Goal: Task Accomplishment & Management: Manage account settings

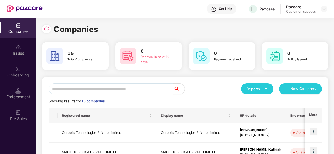
scroll to position [95, 0]
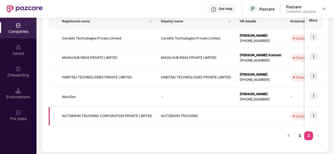
click at [129, 114] on td "AUTOBAHN TRUCKING CORPORATION PRIVATE LIMITED" at bounding box center [107, 116] width 99 height 19
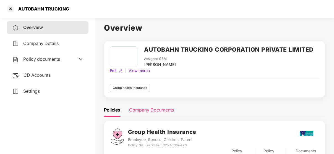
scroll to position [42, 0]
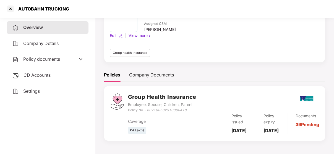
click at [47, 57] on div "Policy documents" at bounding box center [36, 59] width 48 height 7
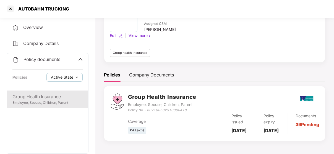
click at [28, 105] on div "Employee, Spouse, Children, Parent" at bounding box center [47, 103] width 70 height 5
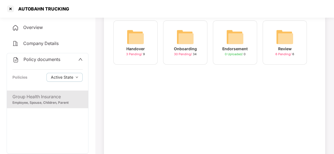
scroll to position [0, 0]
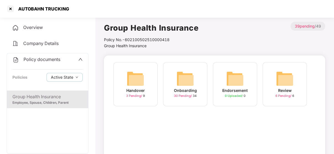
click at [185, 83] on img at bounding box center [186, 79] width 18 height 18
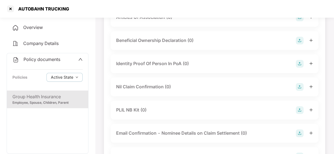
scroll to position [711, 0]
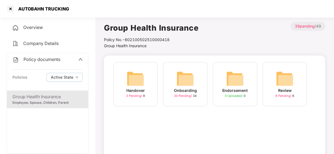
click at [60, 43] on div "Company Details" at bounding box center [48, 43] width 82 height 13
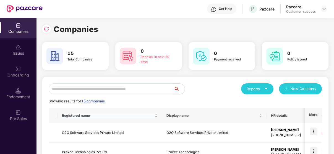
drag, startPoint x: 0, startPoint y: 0, endPoint x: 80, endPoint y: 113, distance: 138.4
click at [80, 114] on div "Registered name" at bounding box center [110, 116] width 96 height 5
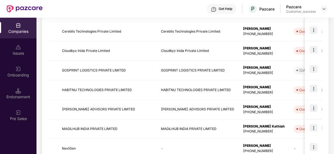
scroll to position [195, 0]
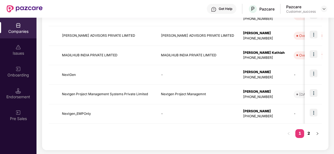
click at [305, 130] on link "2" at bounding box center [309, 134] width 9 height 8
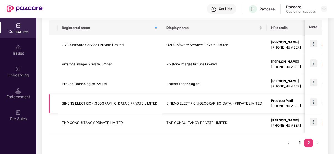
scroll to position [97, 0]
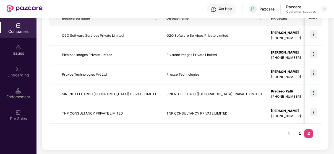
click at [297, 134] on link "1" at bounding box center [300, 134] width 9 height 8
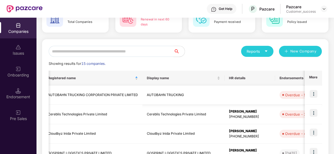
scroll to position [0, 14]
click at [89, 88] on td "AUTOBAHN TRUCKING CORPORATION PRIVATE LIMITED" at bounding box center [93, 95] width 99 height 19
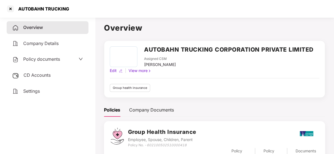
click at [35, 40] on div "Company Details" at bounding box center [48, 43] width 82 height 13
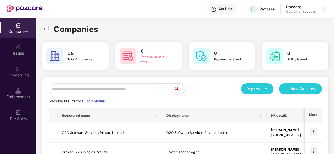
click at [112, 91] on input "text" at bounding box center [111, 89] width 125 height 11
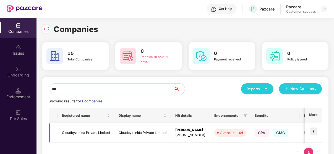
type input "***"
click at [313, 129] on img at bounding box center [314, 132] width 8 height 8
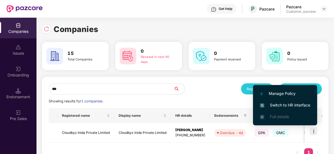
click at [301, 107] on span "Switch to HR interface" at bounding box center [285, 105] width 50 height 6
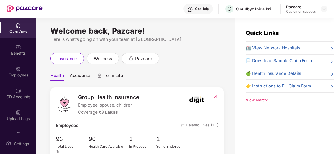
click at [21, 76] on div "Employees" at bounding box center [18, 76] width 37 height 6
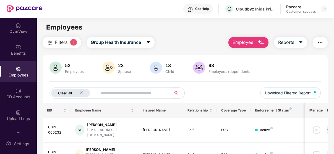
click at [81, 95] on icon "close" at bounding box center [82, 93] width 4 height 4
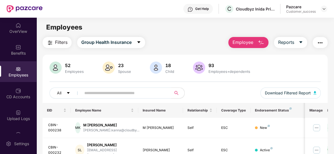
click at [83, 94] on span at bounding box center [125, 93] width 94 height 11
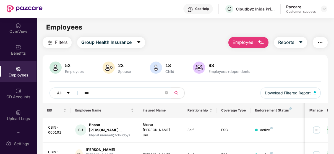
scroll to position [28, 0]
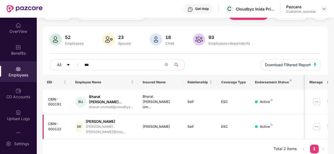
type input "***"
click at [316, 123] on img at bounding box center [317, 127] width 9 height 9
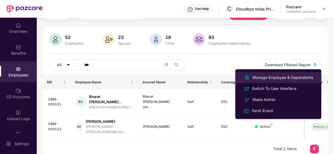
click at [298, 79] on div "Manage Employee & Dependents" at bounding box center [283, 78] width 63 height 6
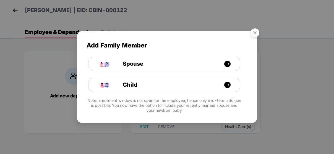
click at [253, 36] on img "Close" at bounding box center [256, 34] width 16 height 16
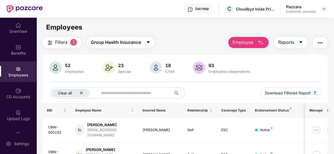
click at [82, 93] on icon "close" at bounding box center [81, 93] width 3 height 3
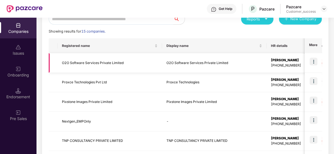
scroll to position [195, 0]
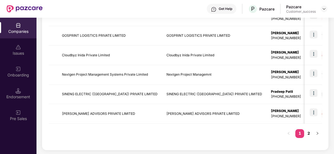
click at [23, 74] on div "Onboarding" at bounding box center [18, 76] width 37 height 6
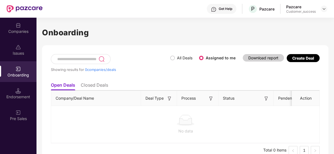
click at [178, 55] on span "All Deals" at bounding box center [185, 58] width 20 height 6
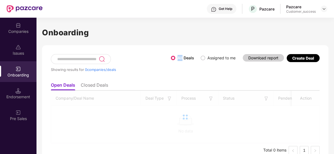
click at [178, 55] on span "All Deals" at bounding box center [186, 58] width 21 height 6
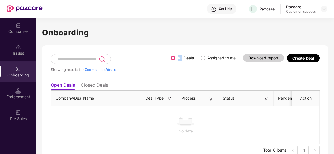
scroll to position [9, 0]
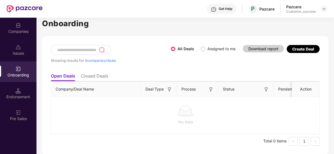
click at [196, 71] on ul "Open Deals Closed Deals" at bounding box center [185, 76] width 269 height 11
click at [100, 77] on li "Closed Deals" at bounding box center [94, 77] width 27 height 8
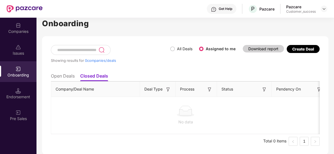
scroll to position [0, 0]
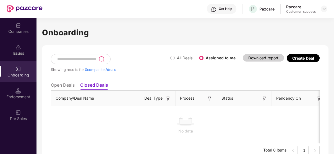
click at [72, 87] on li "Open Deals" at bounding box center [63, 87] width 24 height 8
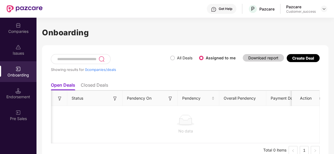
scroll to position [0, 179]
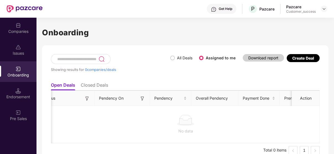
click at [18, 28] on img at bounding box center [19, 26] width 6 height 6
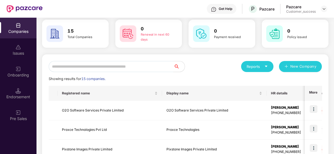
scroll to position [8, 0]
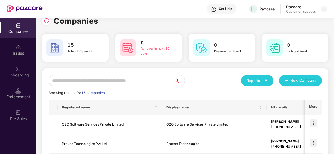
click at [83, 78] on input "text" at bounding box center [111, 80] width 125 height 11
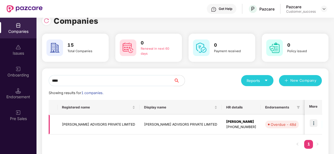
type input "****"
click at [317, 122] on img at bounding box center [314, 124] width 8 height 8
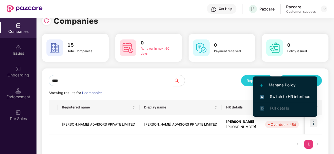
click at [290, 96] on span "Switch to HR interface" at bounding box center [285, 97] width 50 height 6
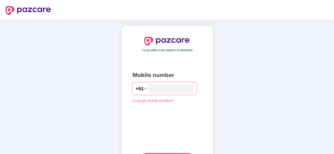
type input "**********"
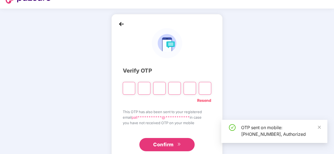
scroll to position [26, 0]
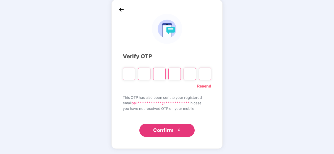
paste input "*"
type input "*"
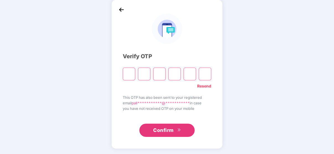
type input "*"
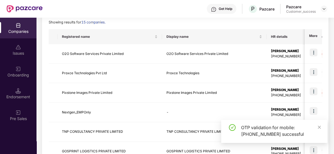
scroll to position [195, 0]
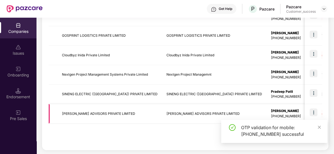
click at [310, 110] on td at bounding box center [313, 114] width 17 height 20
click at [315, 113] on img at bounding box center [314, 113] width 8 height 8
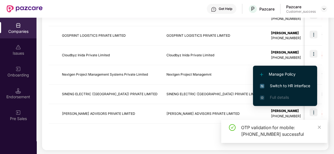
click at [296, 90] on li "Switch to HR interface" at bounding box center [285, 86] width 64 height 12
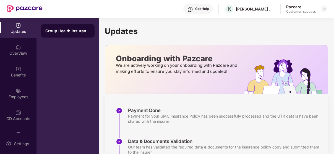
scroll to position [145, 0]
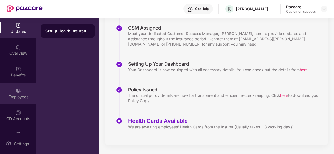
click at [16, 91] on img at bounding box center [19, 91] width 6 height 6
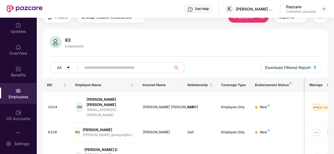
scroll to position [0, 0]
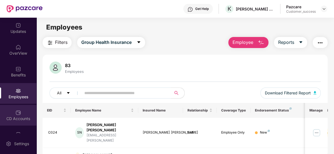
click at [11, 121] on div "CD Accounts" at bounding box center [18, 119] width 37 height 6
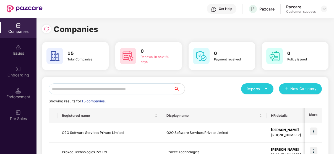
click at [141, 89] on input "text" at bounding box center [111, 89] width 125 height 11
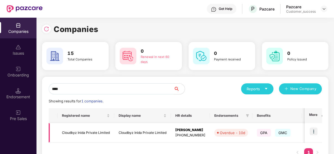
type input "****"
click at [309, 133] on td at bounding box center [313, 133] width 17 height 20
click at [312, 130] on img at bounding box center [314, 132] width 8 height 8
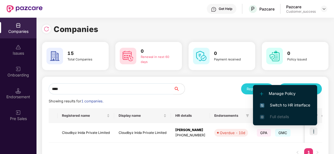
click at [299, 105] on span "Switch to HR interface" at bounding box center [285, 105] width 50 height 6
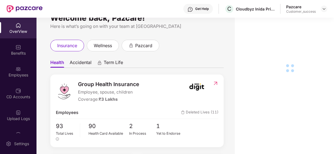
scroll to position [15, 0]
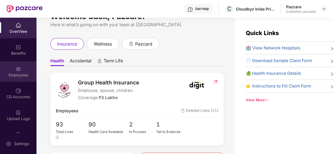
click at [19, 67] on img at bounding box center [19, 69] width 6 height 6
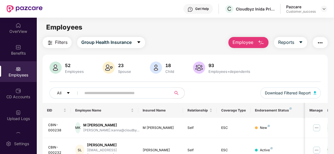
click at [125, 95] on input "text" at bounding box center [123, 93] width 79 height 8
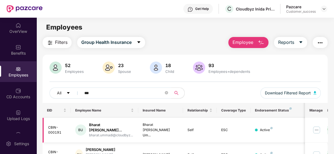
scroll to position [28, 0]
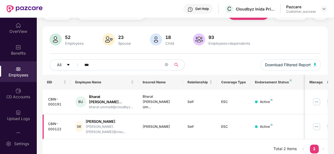
type input "***"
click at [321, 123] on img at bounding box center [317, 127] width 9 height 9
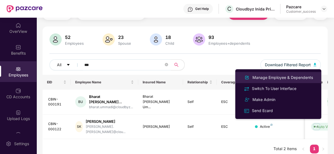
click at [294, 73] on li "Manage Employee & Dependents" at bounding box center [279, 77] width 86 height 11
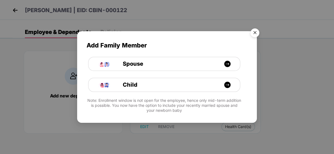
click at [251, 30] on img "Close" at bounding box center [256, 34] width 16 height 16
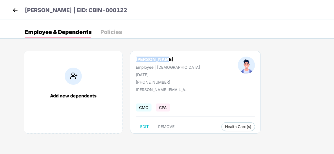
drag, startPoint x: 135, startPoint y: 58, endPoint x: 168, endPoint y: 53, distance: 33.0
click at [168, 53] on div "[PERSON_NAME] Employee | [DEMOGRAPHIC_DATA] [DATE] [PHONE_NUMBER] [PERSON_NAME]…" at bounding box center [195, 92] width 131 height 83
copy div "[PERSON_NAME]"
click at [173, 153] on body "[PERSON_NAME] | EID: CBIN-000122 Employee & Dependents Policies Add new depende…" at bounding box center [167, 77] width 334 height 154
drag, startPoint x: 136, startPoint y: 82, endPoint x: 169, endPoint y: 82, distance: 32.9
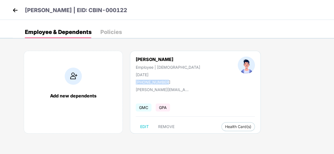
click at [169, 82] on div "[PERSON_NAME] Employee | [DEMOGRAPHIC_DATA] [DATE] [PHONE_NUMBER]" at bounding box center [168, 71] width 102 height 28
copy div "[PHONE_NUMBER]"
drag, startPoint x: 186, startPoint y: 90, endPoint x: 128, endPoint y: 92, distance: 58.7
click at [128, 92] on div "Add new dependents [PERSON_NAME] Employee | [DEMOGRAPHIC_DATA] [DATE] [PHONE_NU…" at bounding box center [174, 95] width 322 height 105
copy div "[PERSON_NAME].[PERSON_NAME]@cloudbyz"
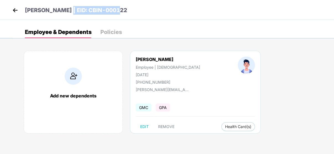
drag, startPoint x: 61, startPoint y: 7, endPoint x: 113, endPoint y: 10, distance: 51.9
click at [113, 10] on div "[PERSON_NAME] | EID: CBIN-000122" at bounding box center [167, 10] width 334 height 20
copy p "EID: CBIN-000122"
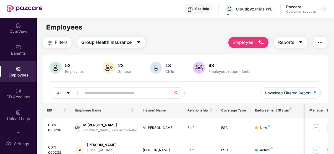
click at [93, 94] on input "text" at bounding box center [123, 93] width 79 height 8
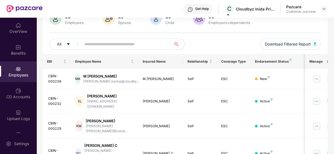
scroll to position [49, 0]
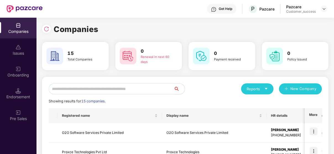
drag, startPoint x: 93, startPoint y: 94, endPoint x: 65, endPoint y: 38, distance: 62.7
click at [104, 92] on input "text" at bounding box center [111, 89] width 125 height 11
type input "*"
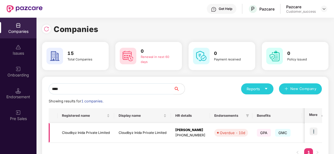
type input "****"
click at [309, 129] on td at bounding box center [313, 133] width 17 height 20
click at [317, 133] on img at bounding box center [314, 132] width 8 height 8
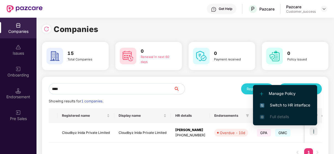
click at [291, 107] on span "Switch to HR interface" at bounding box center [285, 105] width 50 height 6
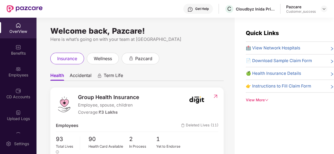
click at [24, 69] on div "Employees" at bounding box center [18, 71] width 37 height 21
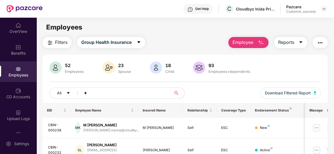
click at [116, 94] on input "*" at bounding box center [123, 93] width 79 height 8
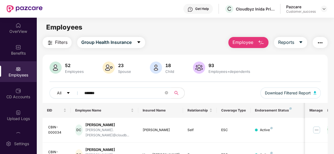
type input "*******"
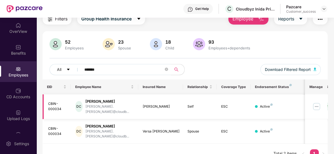
click at [315, 105] on img at bounding box center [317, 106] width 9 height 9
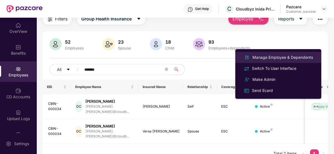
click at [284, 56] on div "Manage Employee & Dependents" at bounding box center [283, 58] width 63 height 6
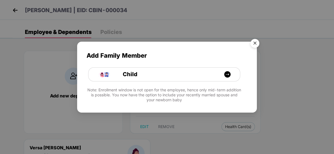
click at [253, 44] on img "Close" at bounding box center [256, 45] width 16 height 16
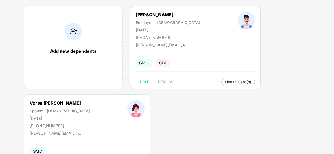
scroll to position [33, 0]
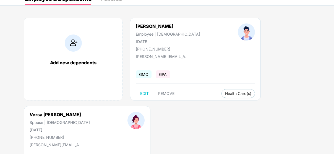
click at [70, 38] on img at bounding box center [73, 43] width 17 height 17
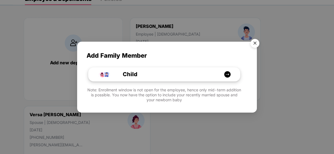
click at [145, 75] on div "Child" at bounding box center [167, 74] width 114 height 9
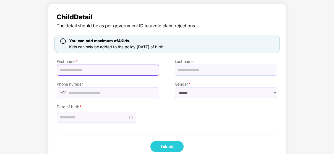
click at [126, 72] on input "text" at bounding box center [108, 70] width 103 height 11
type input "*******"
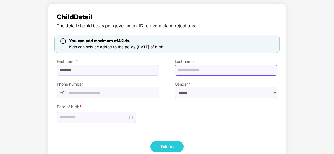
click at [185, 66] on input "text" at bounding box center [226, 70] width 103 height 11
type input "**********"
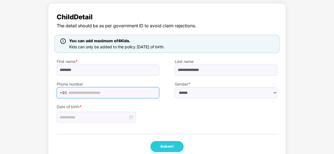
click at [117, 97] on input "text" at bounding box center [112, 93] width 88 height 8
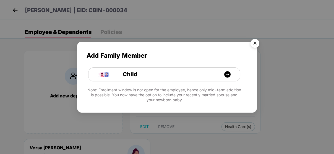
scroll to position [8, 0]
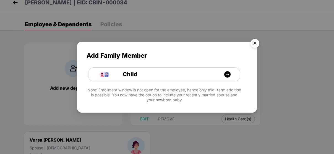
click at [253, 44] on img "Close" at bounding box center [256, 45] width 16 height 16
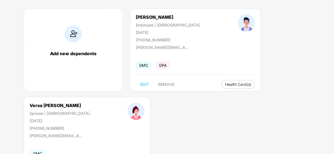
scroll to position [42, 0]
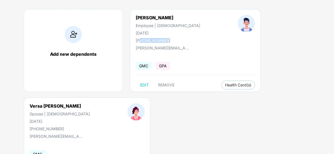
drag, startPoint x: 141, startPoint y: 41, endPoint x: 170, endPoint y: 40, distance: 28.5
click at [170, 40] on div "[PHONE_NUMBER]" at bounding box center [168, 40] width 65 height 5
copy div "19438487947"
click at [170, 40] on div "[PHONE_NUMBER]" at bounding box center [168, 40] width 65 height 5
click at [43, 38] on div "Add new dependents" at bounding box center [73, 50] width 99 height 83
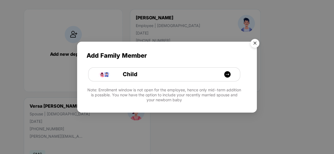
click at [255, 46] on img "Close" at bounding box center [256, 45] width 16 height 16
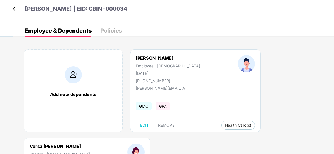
scroll to position [0, 0]
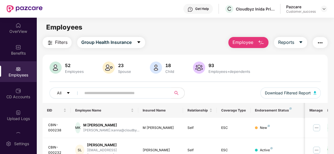
click at [139, 96] on input "text" at bounding box center [123, 93] width 79 height 8
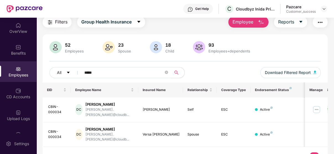
scroll to position [21, 0]
type input "*****"
click at [319, 105] on img at bounding box center [317, 109] width 9 height 9
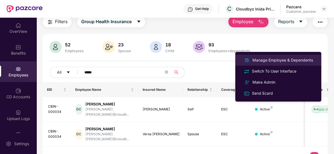
click at [298, 63] on div "Manage Employee & Dependents" at bounding box center [283, 60] width 63 height 6
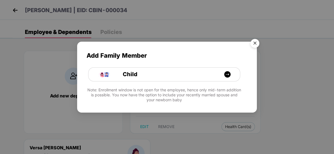
click at [252, 40] on img "Close" at bounding box center [256, 45] width 16 height 16
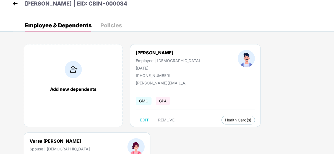
scroll to position [4, 0]
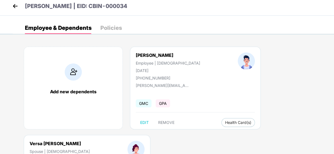
click at [72, 69] on img at bounding box center [73, 72] width 17 height 17
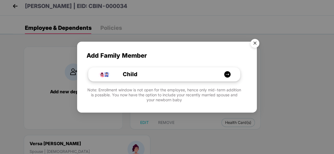
click at [207, 77] on div "Child" at bounding box center [167, 74] width 114 height 9
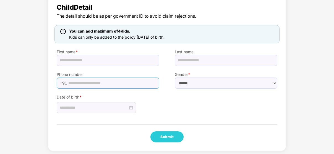
scroll to position [45, 0]
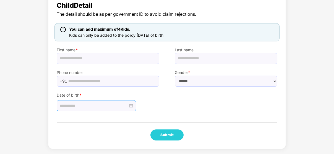
click at [133, 111] on div at bounding box center [96, 106] width 79 height 11
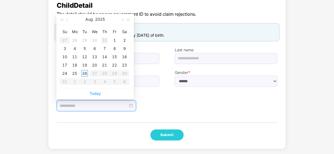
type input "**********"
click at [66, 17] on button "button" at bounding box center [68, 19] width 6 height 11
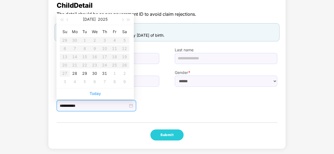
type input "**********"
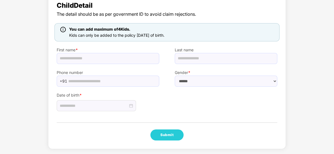
click at [162, 96] on div "Date of birth *" at bounding box center [108, 99] width 118 height 25
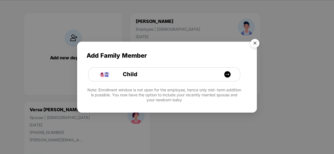
scroll to position [38, 0]
click at [256, 40] on img "Close" at bounding box center [256, 45] width 16 height 16
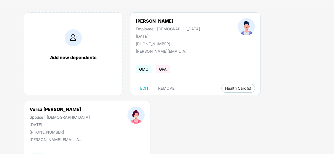
click at [256, 40] on div "Add new dependents [PERSON_NAME] Employee | [DEMOGRAPHIC_DATA] [DATE] [PHONE_NU…" at bounding box center [174, 101] width 322 height 194
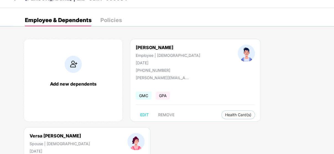
scroll to position [0, 0]
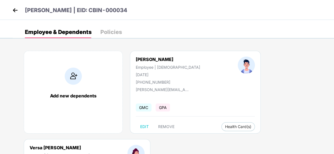
click at [62, 77] on div "Add new dependents" at bounding box center [73, 92] width 99 height 83
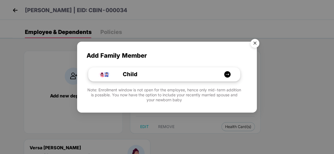
click at [140, 77] on div "Child" at bounding box center [167, 74] width 114 height 9
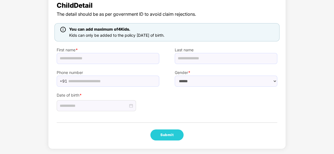
scroll to position [32, 0]
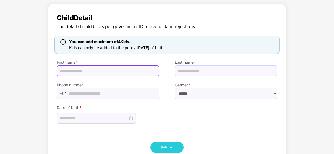
click at [107, 73] on input "text" at bounding box center [108, 71] width 103 height 11
type input "*******"
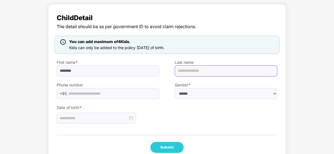
click at [210, 73] on input "text" at bounding box center [226, 71] width 103 height 11
type input "**********"
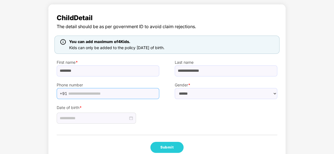
click at [107, 88] on span "+91" at bounding box center [108, 93] width 103 height 11
type input "**********"
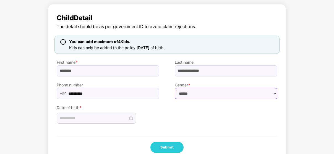
click at [197, 92] on select "****** **** ******" at bounding box center [226, 93] width 103 height 11
select select "****"
click at [175, 88] on select "****** **** ******" at bounding box center [226, 93] width 103 height 11
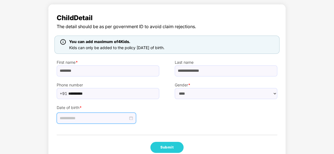
click at [98, 119] on input at bounding box center [94, 118] width 68 height 6
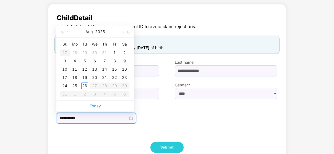
type input "**********"
click at [67, 31] on span "button" at bounding box center [68, 32] width 3 height 3
type input "**********"
click at [83, 84] on div "29" at bounding box center [84, 86] width 7 height 7
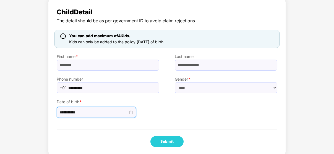
scroll to position [45, 0]
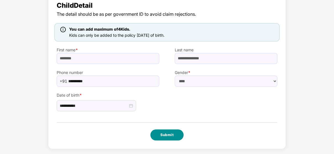
click at [173, 133] on button "Submit" at bounding box center [167, 135] width 33 height 11
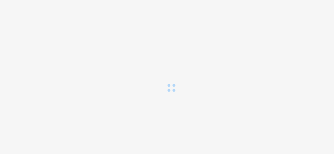
scroll to position [0, 0]
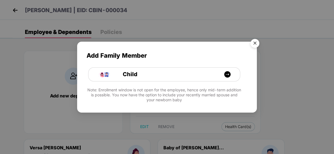
click at [259, 43] on img "Close" at bounding box center [256, 45] width 16 height 16
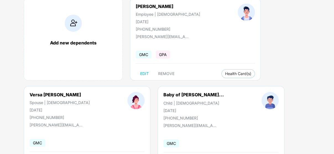
scroll to position [82, 0]
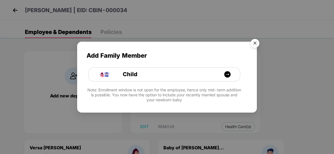
click at [259, 42] on img "Close" at bounding box center [256, 45] width 16 height 16
